Goal: Information Seeking & Learning: Learn about a topic

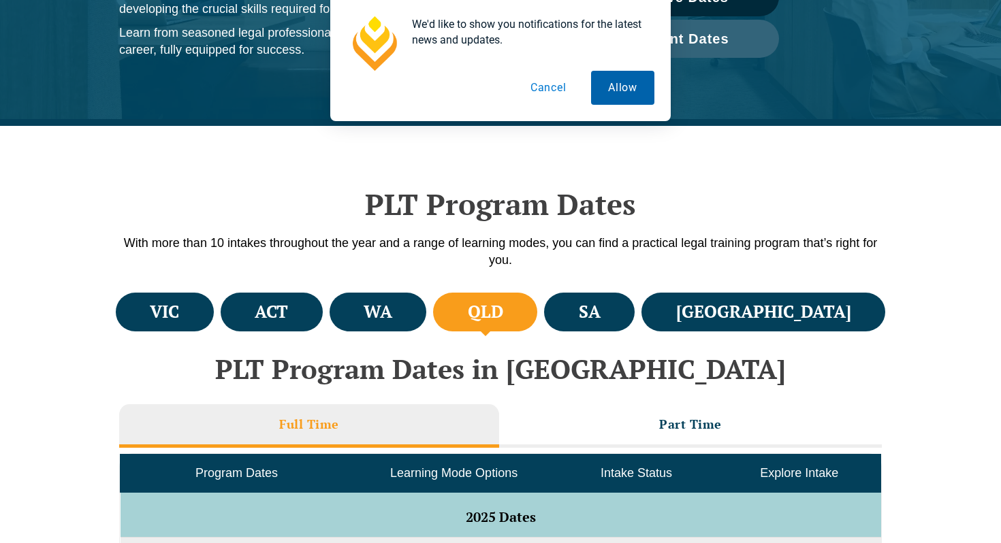
click at [624, 88] on button "Allow" at bounding box center [622, 88] width 63 height 34
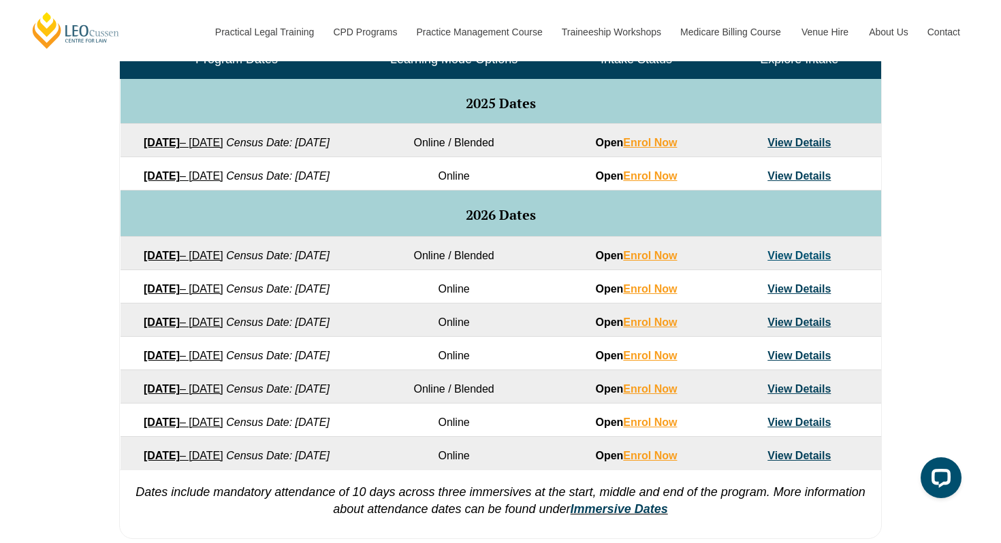
scroll to position [668, 0]
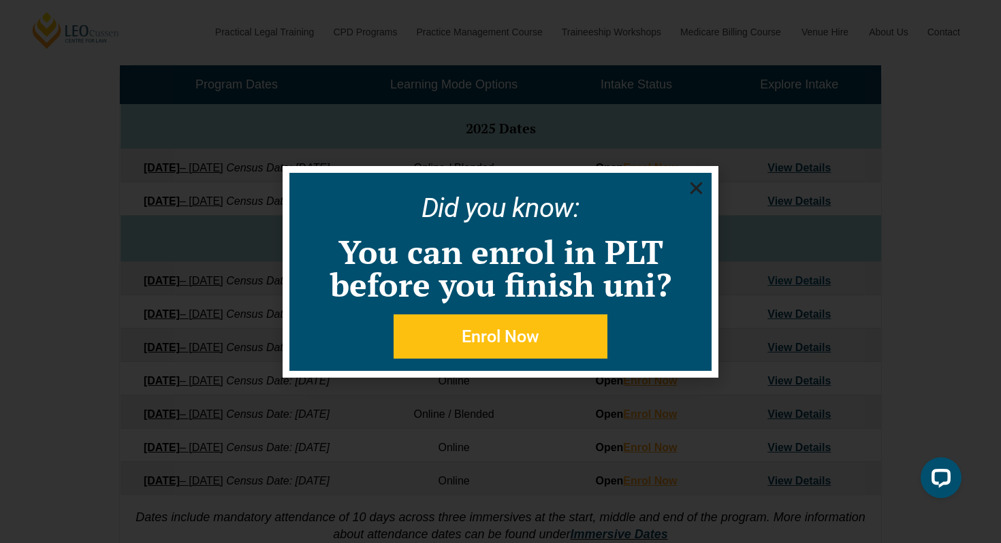
click at [693, 189] on icon "Close" at bounding box center [696, 188] width 17 height 17
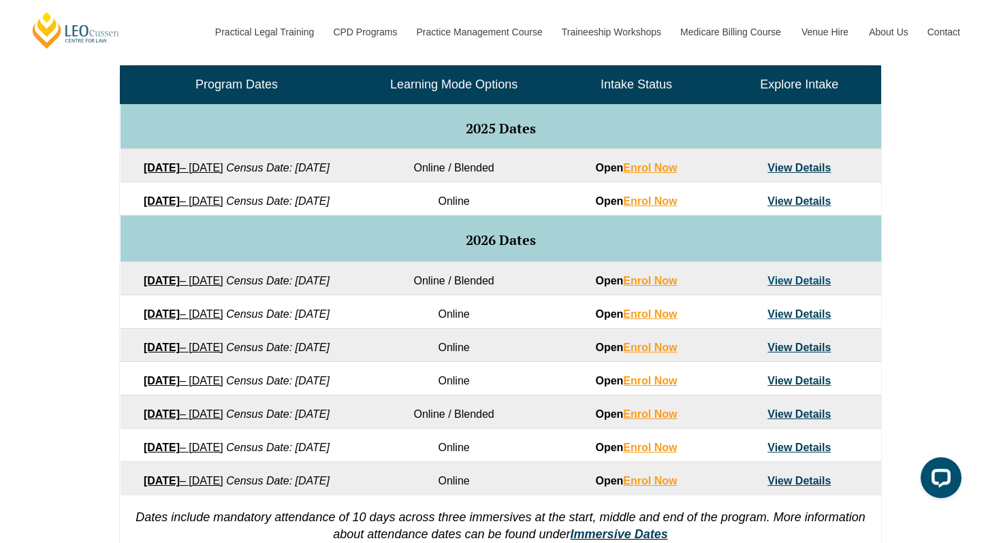
click at [788, 287] on link "View Details" at bounding box center [798, 281] width 63 height 12
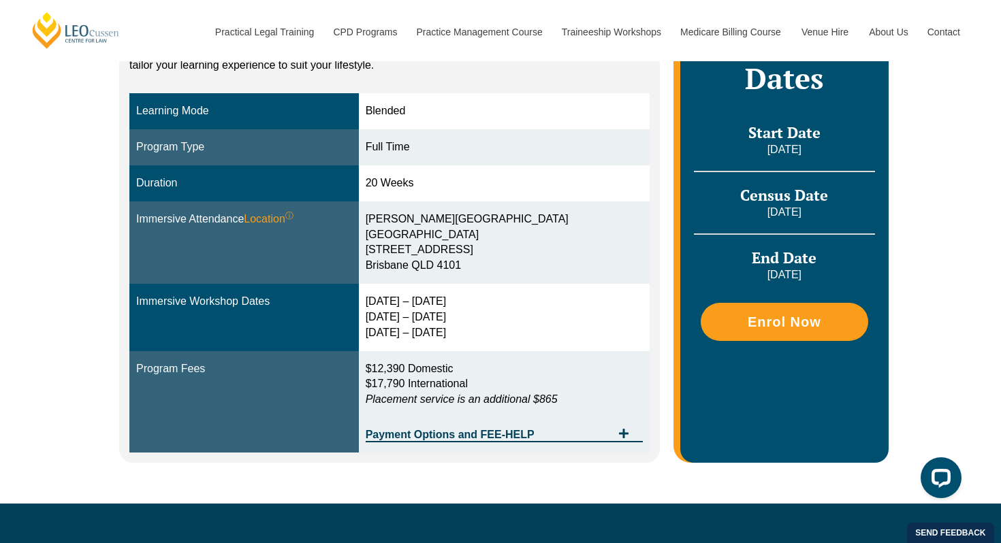
scroll to position [383, 0]
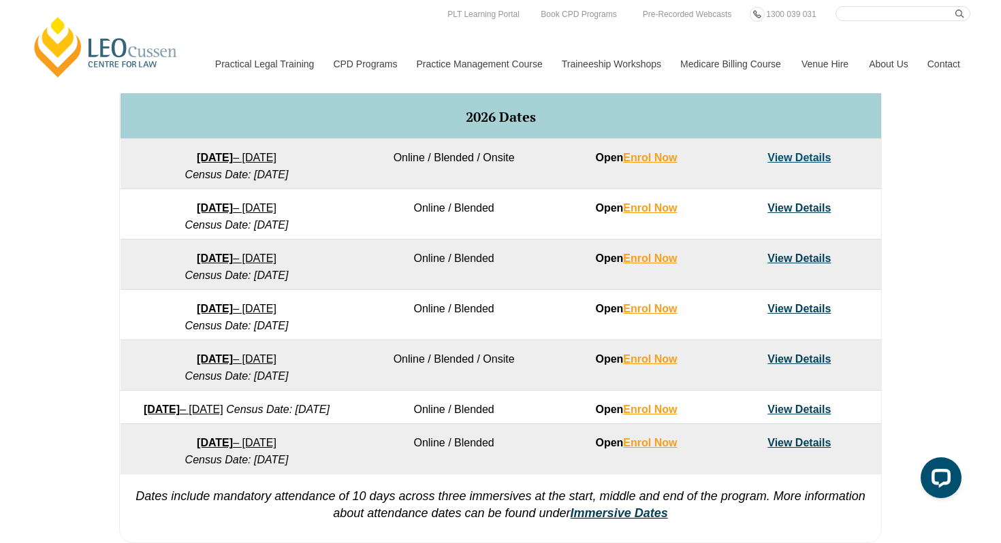
scroll to position [807, 0]
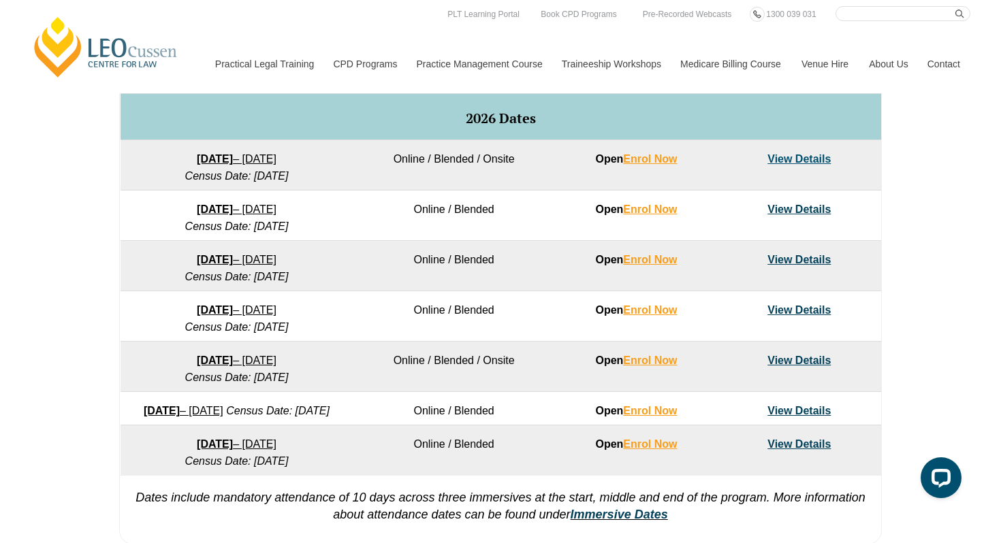
click at [793, 165] on link "View Details" at bounding box center [798, 159] width 63 height 12
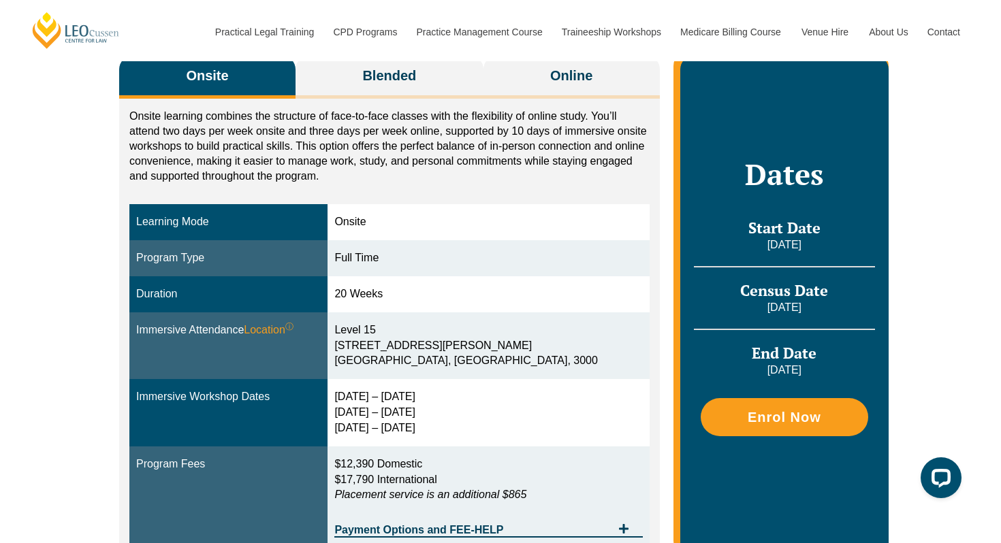
scroll to position [207, 0]
